Goal: Information Seeking & Learning: Learn about a topic

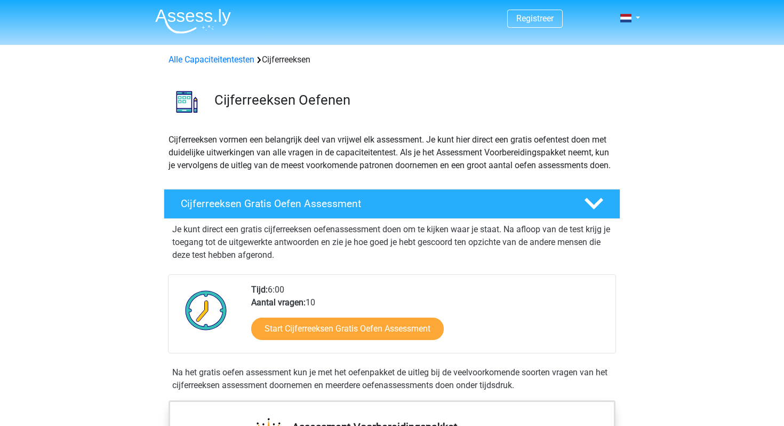
scroll to position [142, 0]
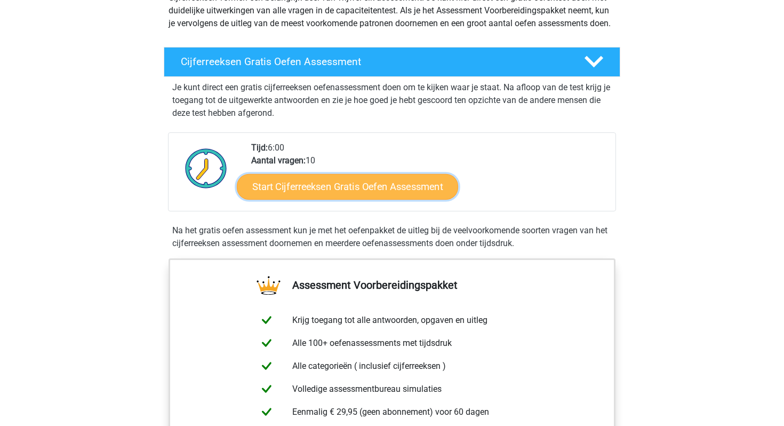
click at [309, 198] on link "Start Cijferreeksen Gratis Oefen Assessment" at bounding box center [347, 186] width 221 height 26
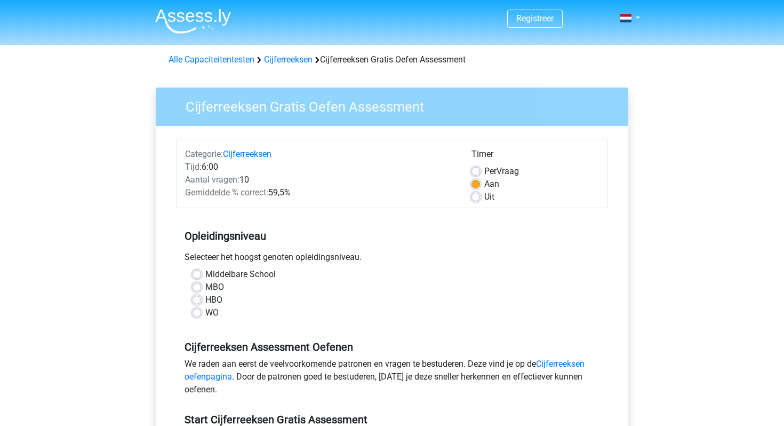
click at [205, 301] on label "HBO" at bounding box center [213, 299] width 17 height 13
click at [196, 301] on input "HBO" at bounding box center [197, 298] width 9 height 11
radio input "true"
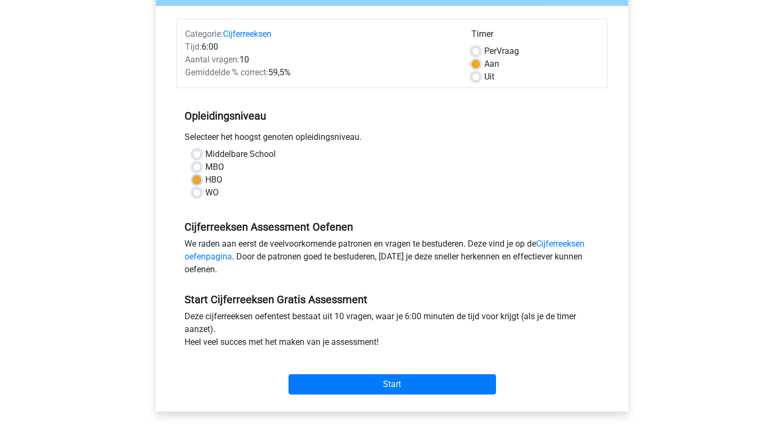
scroll to position [157, 0]
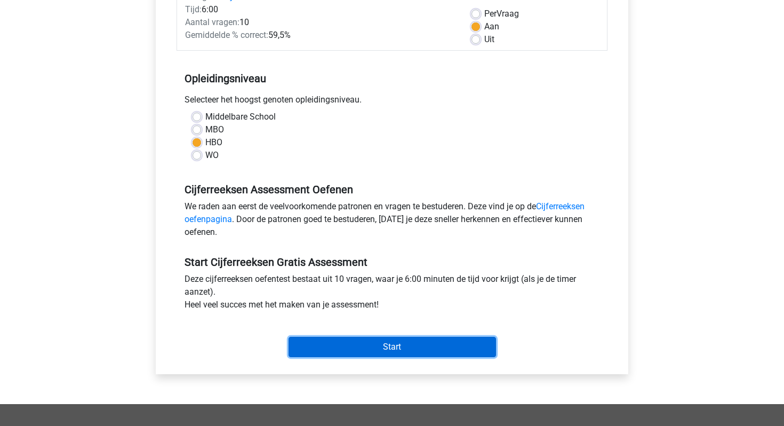
click at [397, 346] on input "Start" at bounding box center [392, 347] width 207 height 20
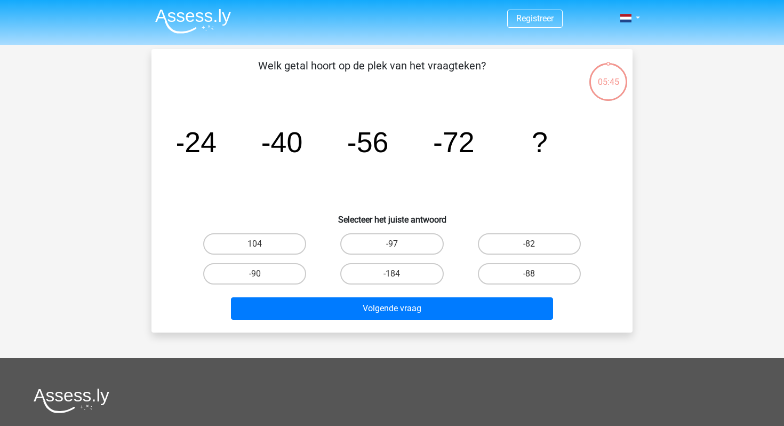
click at [530, 276] on input "-88" at bounding box center [532, 277] width 7 height 7
radio input "true"
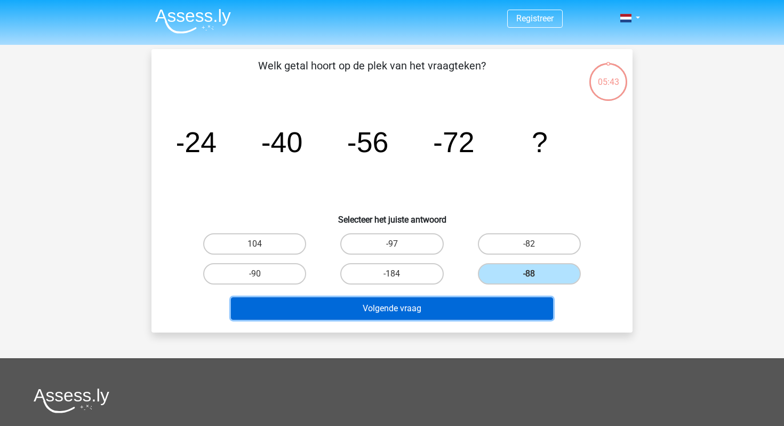
click at [382, 311] on button "Volgende vraag" at bounding box center [392, 308] width 323 height 22
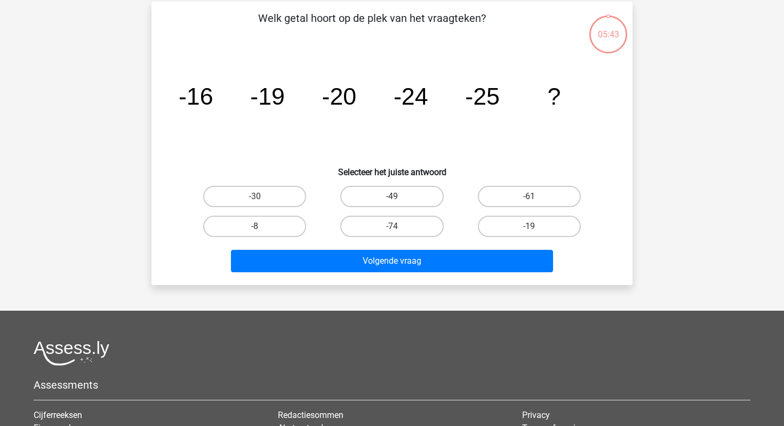
scroll to position [49, 0]
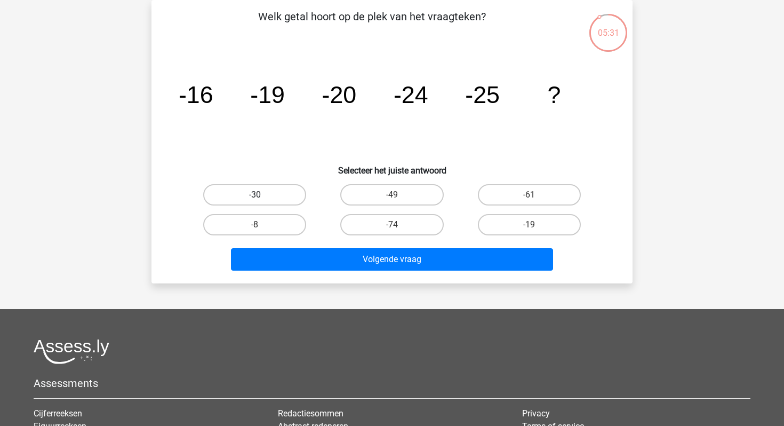
click at [252, 196] on label "-30" at bounding box center [254, 194] width 103 height 21
click at [255, 196] on input "-30" at bounding box center [258, 198] width 7 height 7
radio input "true"
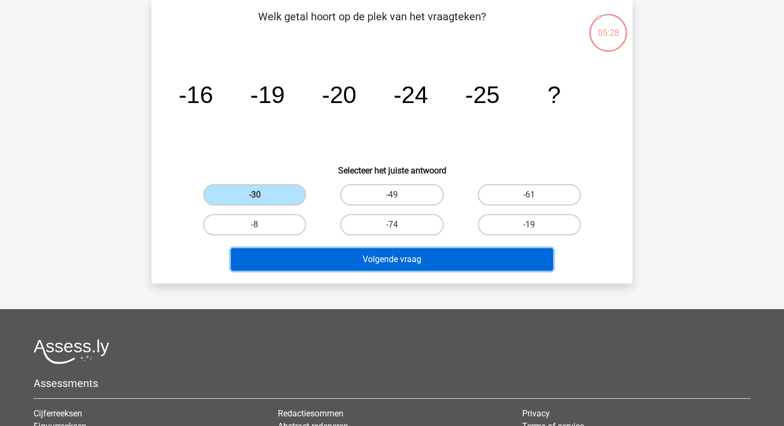
click at [390, 258] on button "Volgende vraag" at bounding box center [392, 259] width 323 height 22
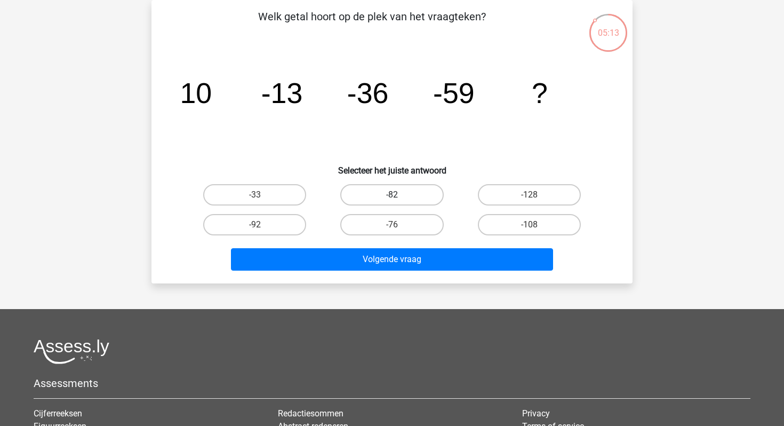
click at [373, 194] on label "-82" at bounding box center [391, 194] width 103 height 21
click at [392, 195] on input "-82" at bounding box center [395, 198] width 7 height 7
radio input "true"
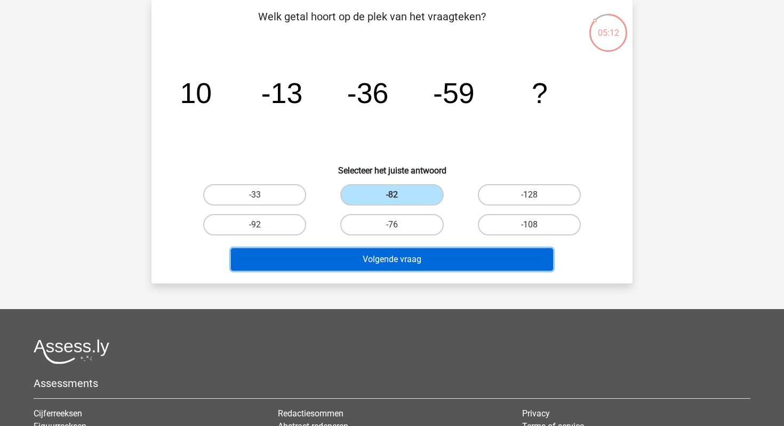
click at [361, 262] on button "Volgende vraag" at bounding box center [392, 259] width 323 height 22
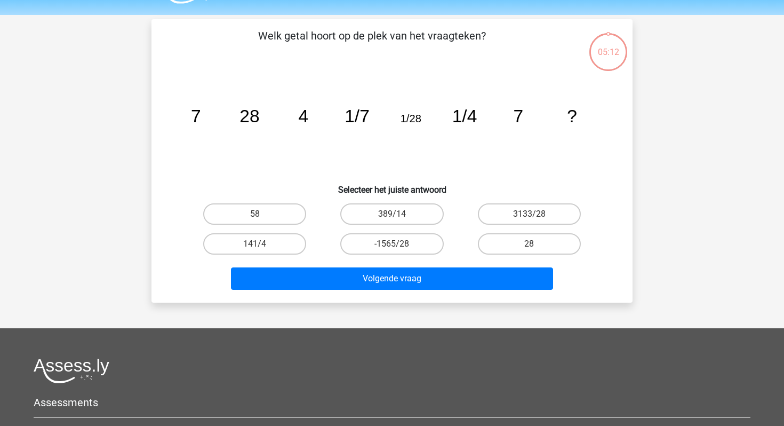
scroll to position [28, 0]
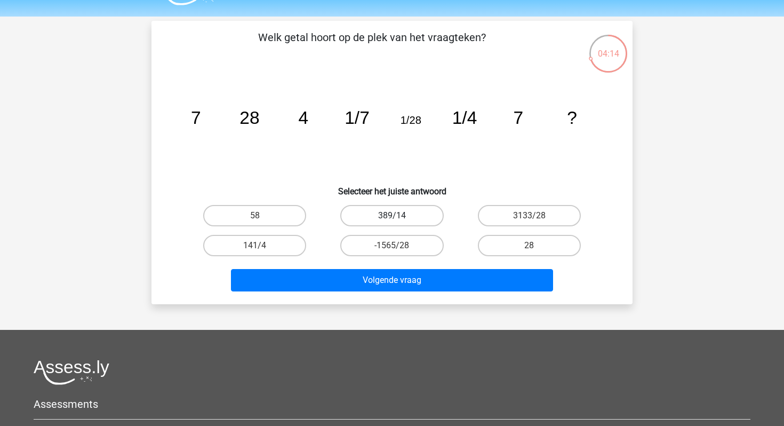
click at [388, 215] on label "389/14" at bounding box center [391, 215] width 103 height 21
click at [392, 215] on input "389/14" at bounding box center [395, 218] width 7 height 7
radio input "true"
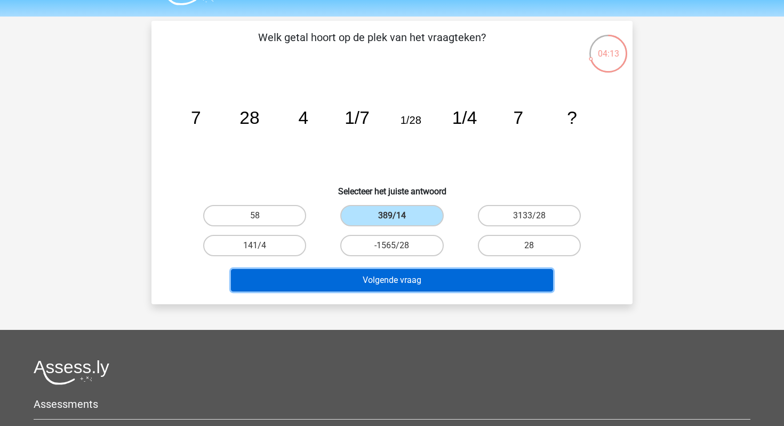
click at [374, 286] on button "Volgende vraag" at bounding box center [392, 280] width 323 height 22
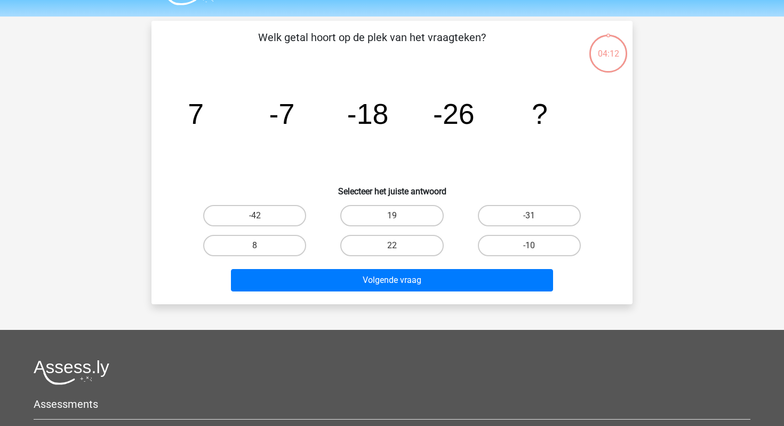
scroll to position [49, 0]
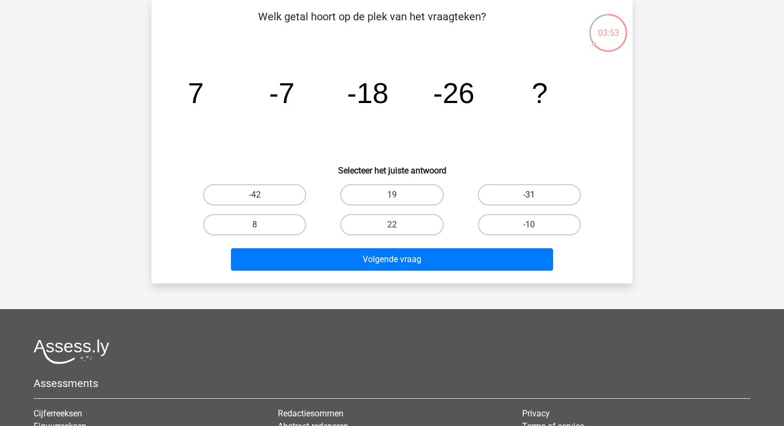
click at [523, 195] on label "-31" at bounding box center [529, 194] width 103 height 21
click at [529, 195] on input "-31" at bounding box center [532, 198] width 7 height 7
radio input "true"
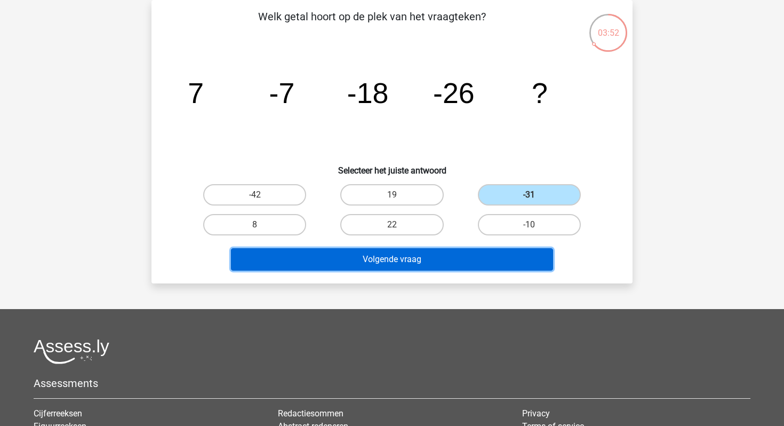
click at [385, 260] on button "Volgende vraag" at bounding box center [392, 259] width 323 height 22
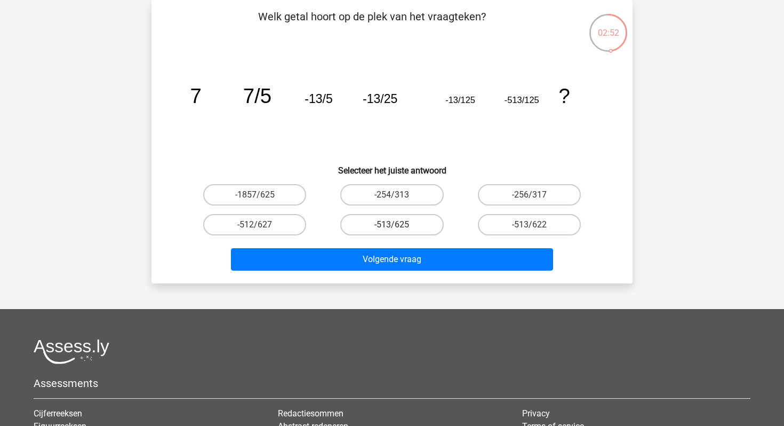
click at [392, 225] on label "-513/625" at bounding box center [391, 224] width 103 height 21
click at [392, 225] on input "-513/625" at bounding box center [395, 228] width 7 height 7
radio input "true"
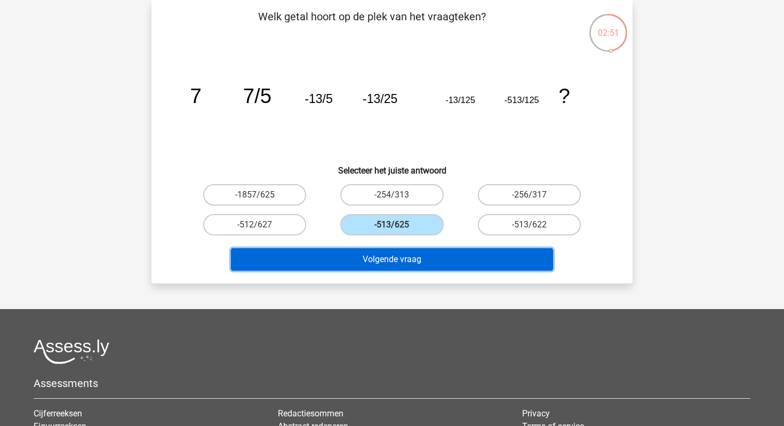
click at [384, 264] on button "Volgende vraag" at bounding box center [392, 259] width 323 height 22
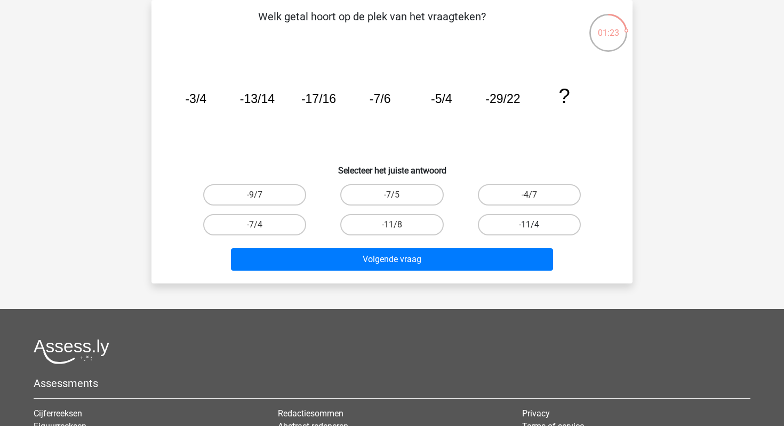
click at [523, 224] on label "-11/4" at bounding box center [529, 224] width 103 height 21
click at [529, 225] on input "-11/4" at bounding box center [532, 228] width 7 height 7
radio input "true"
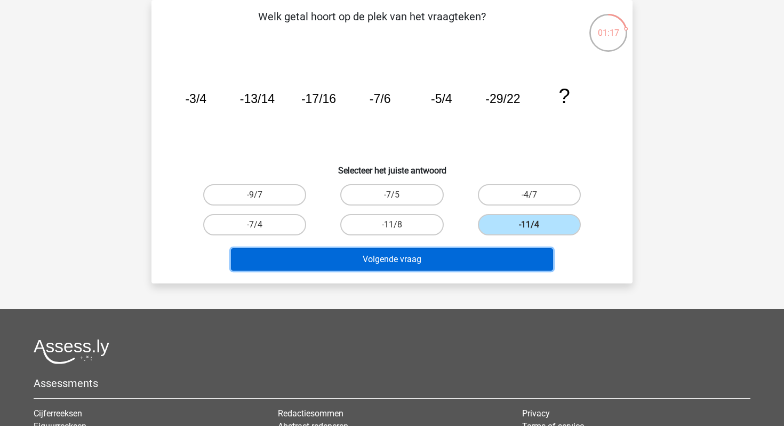
click at [405, 252] on button "Volgende vraag" at bounding box center [392, 259] width 323 height 22
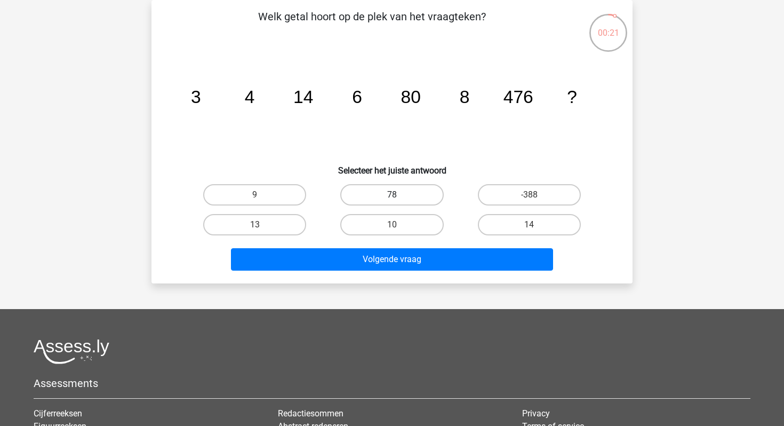
click at [389, 194] on label "78" at bounding box center [391, 194] width 103 height 21
click at [392, 195] on input "78" at bounding box center [395, 198] width 7 height 7
radio input "true"
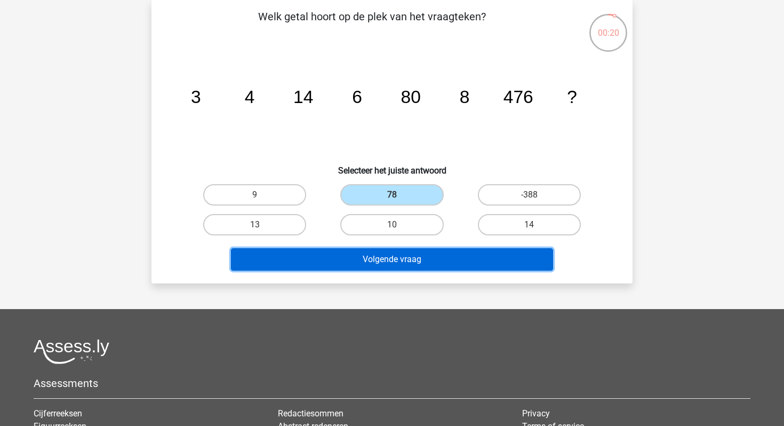
click at [333, 257] on button "Volgende vraag" at bounding box center [392, 259] width 323 height 22
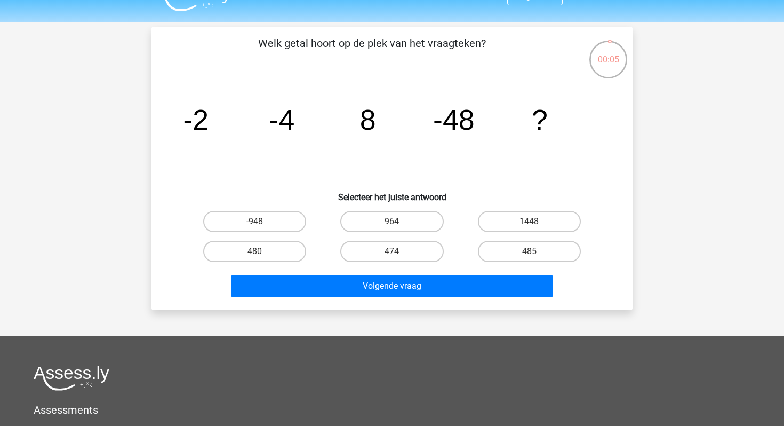
scroll to position [31, 0]
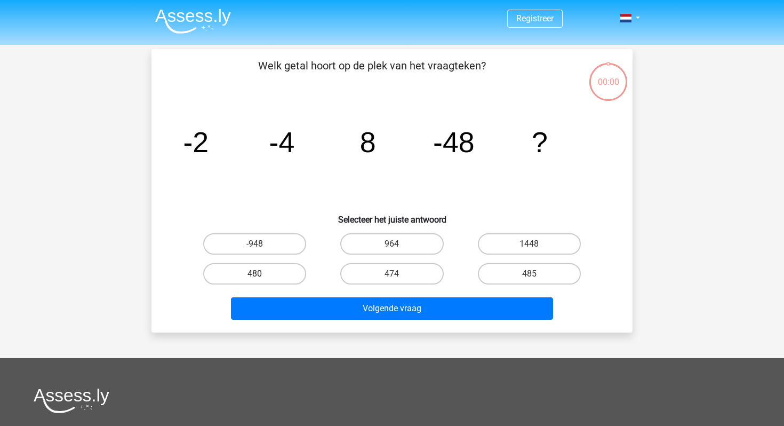
scroll to position [31, 0]
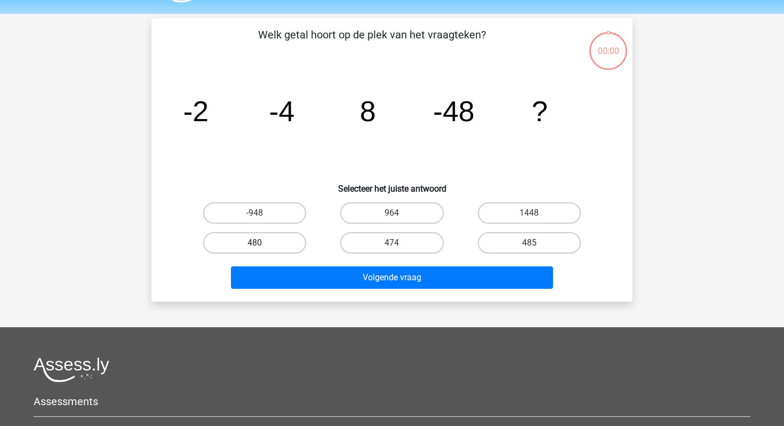
click at [252, 250] on label "480" at bounding box center [254, 242] width 103 height 21
click at [255, 250] on input "480" at bounding box center [258, 246] width 7 height 7
radio input "true"
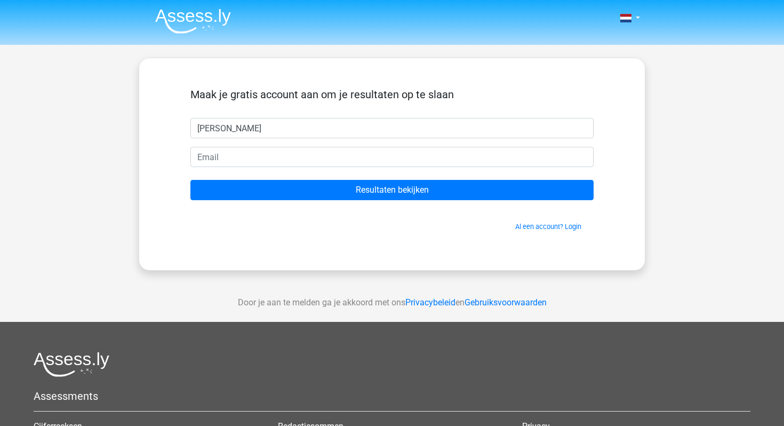
type input "[PERSON_NAME]"
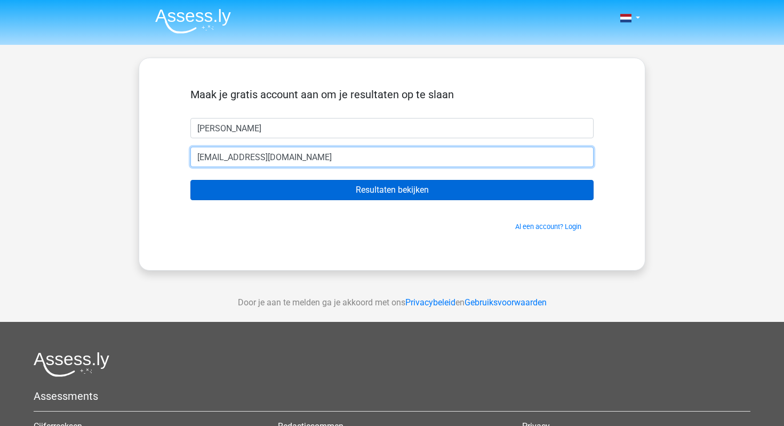
type input "[EMAIL_ADDRESS][DOMAIN_NAME]"
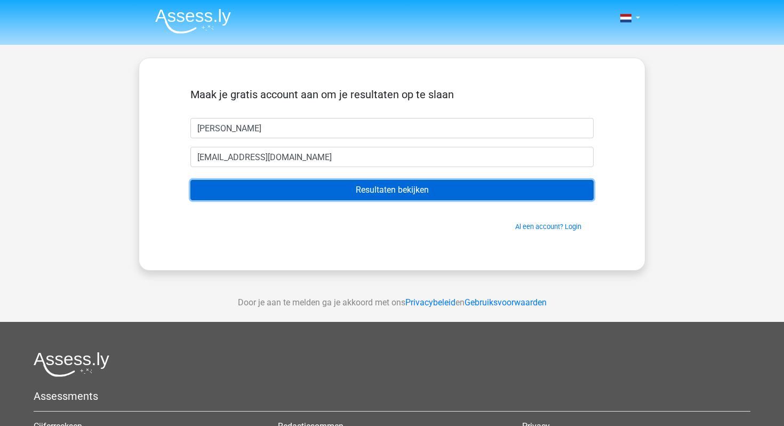
click at [390, 188] on input "Resultaten bekijken" at bounding box center [391, 190] width 403 height 20
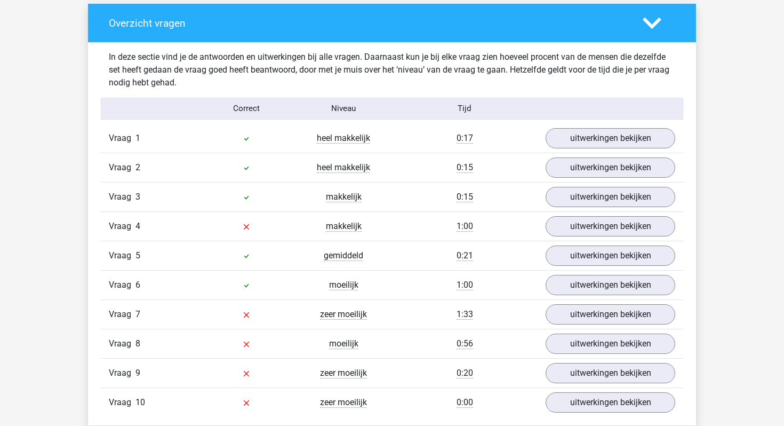
scroll to position [799, 0]
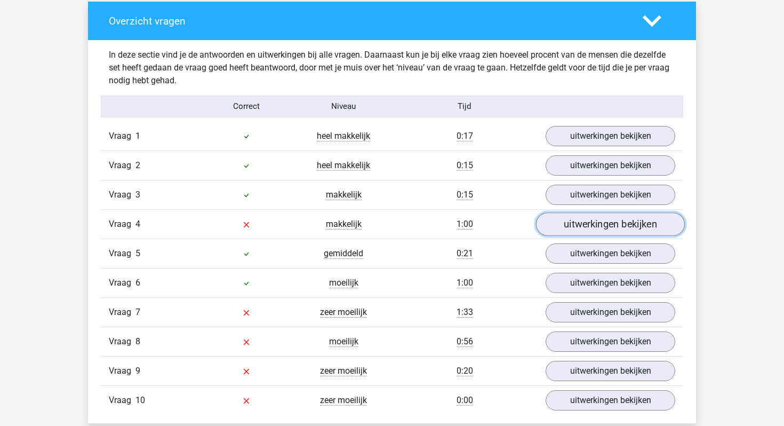
click at [590, 224] on link "uitwerkingen bekijken" at bounding box center [610, 223] width 149 height 23
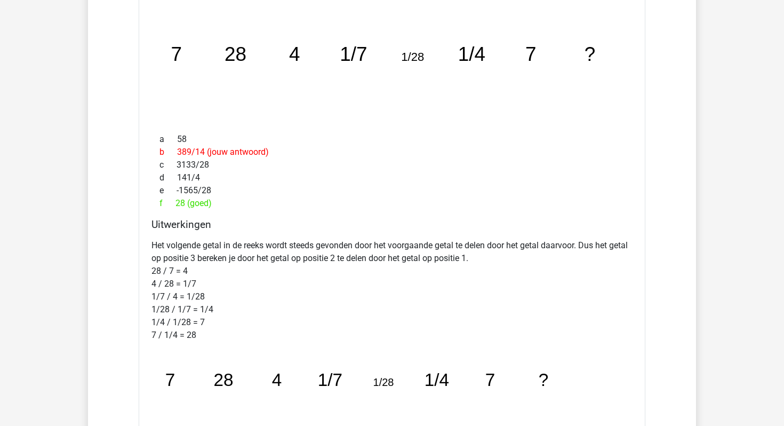
scroll to position [1067, 0]
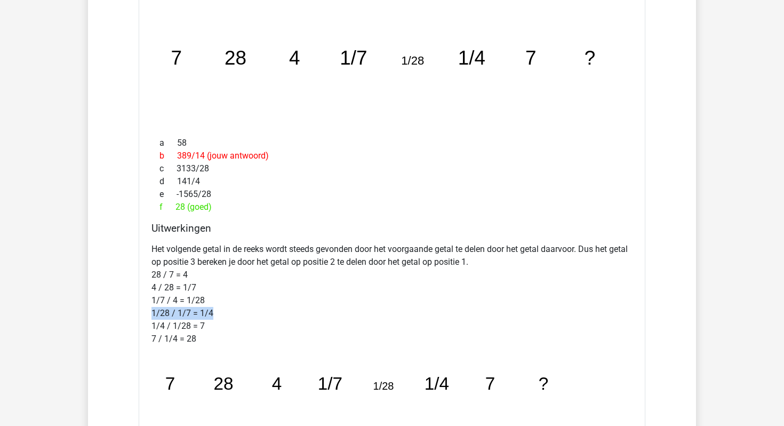
drag, startPoint x: 214, startPoint y: 313, endPoint x: 146, endPoint y: 313, distance: 68.3
click at [146, 313] on div "Welk getal hoort op de plek van het vraagteken? image/svg+xml 7 28 4 1/7 1/28 1…" at bounding box center [392, 248] width 507 height 530
click at [304, 272] on p "Het volgende getal in de reeks wordt steeds gevonden door het voorgaande getal …" at bounding box center [391, 294] width 481 height 102
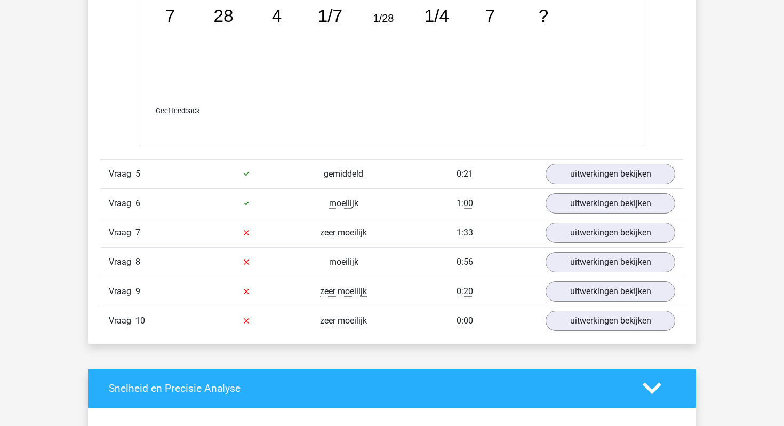
scroll to position [1436, 0]
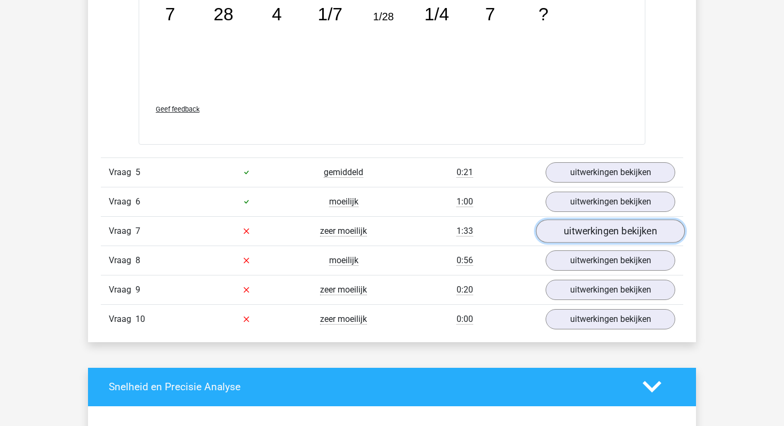
click at [588, 230] on link "uitwerkingen bekijken" at bounding box center [610, 230] width 149 height 23
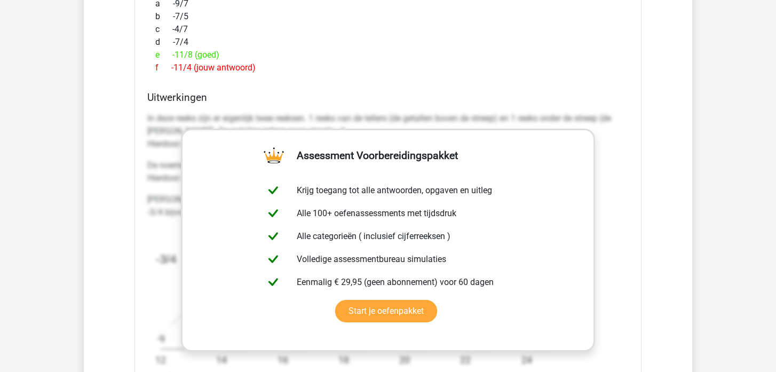
scroll to position [1861, 0]
